Goal: Task Accomplishment & Management: Manage account settings

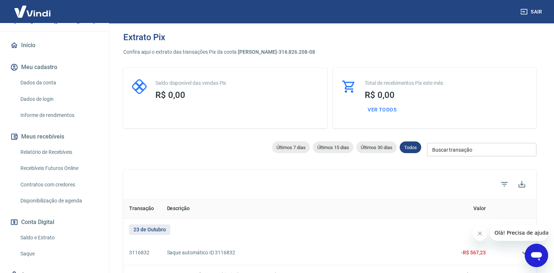
scroll to position [93, 0]
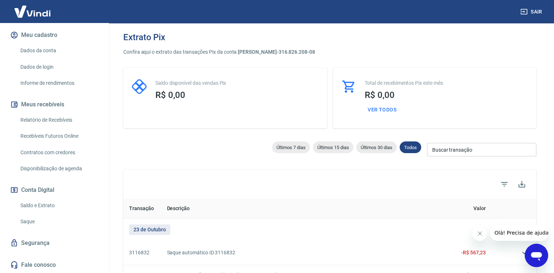
click at [30, 226] on link "Saque" at bounding box center [59, 221] width 83 height 15
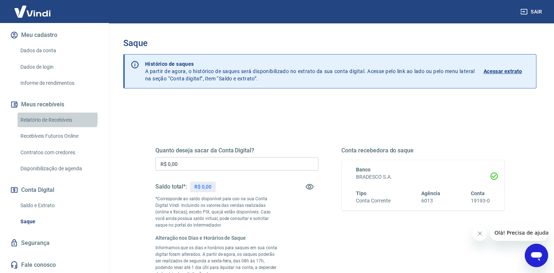
click at [57, 119] on link "Relatório de Recebíveis" at bounding box center [59, 119] width 83 height 15
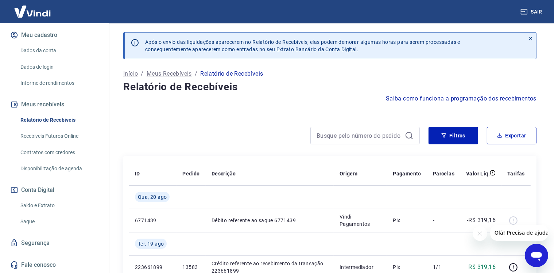
click at [477, 235] on icon "Fechar mensagem da empresa" at bounding box center [480, 233] width 6 height 6
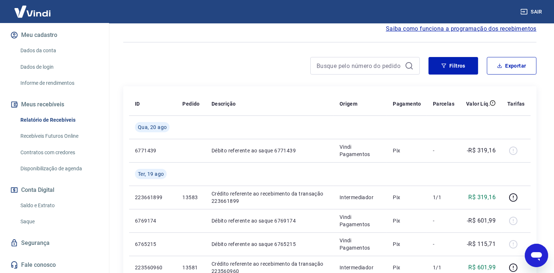
scroll to position [73, 0]
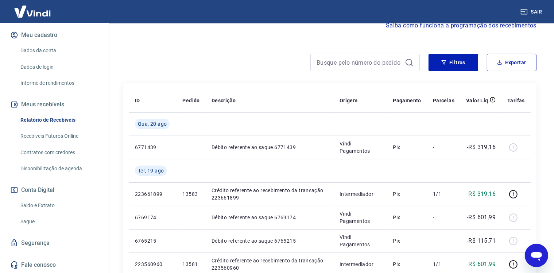
click at [45, 140] on link "Recebíveis Futuros Online" at bounding box center [59, 135] width 83 height 15
